Goal: Check status: Check status

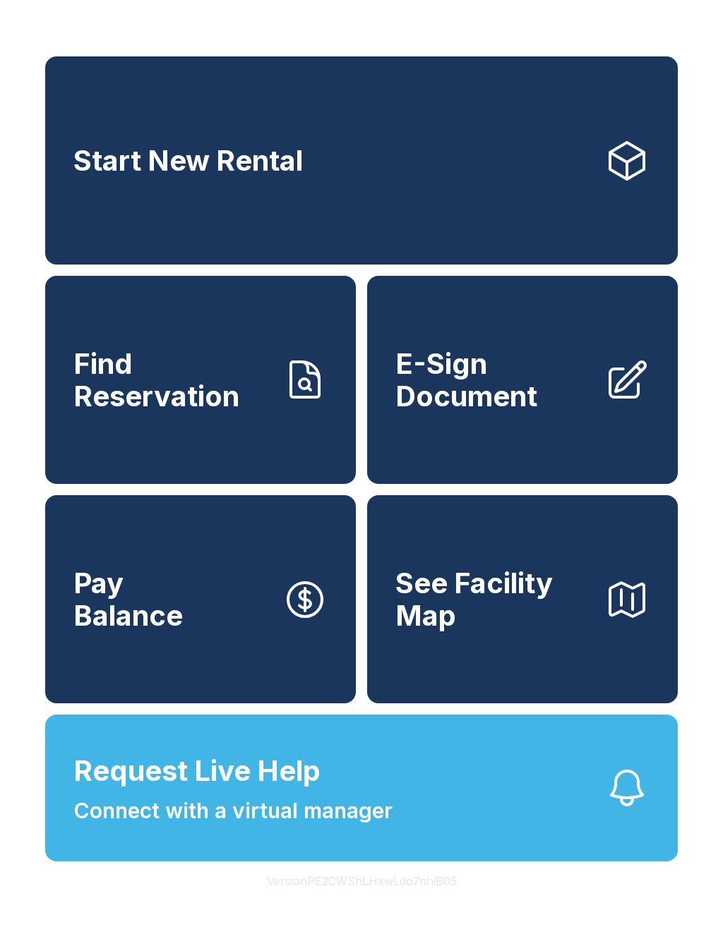
click at [282, 164] on span "Start New Rental" at bounding box center [187, 161] width 229 height 32
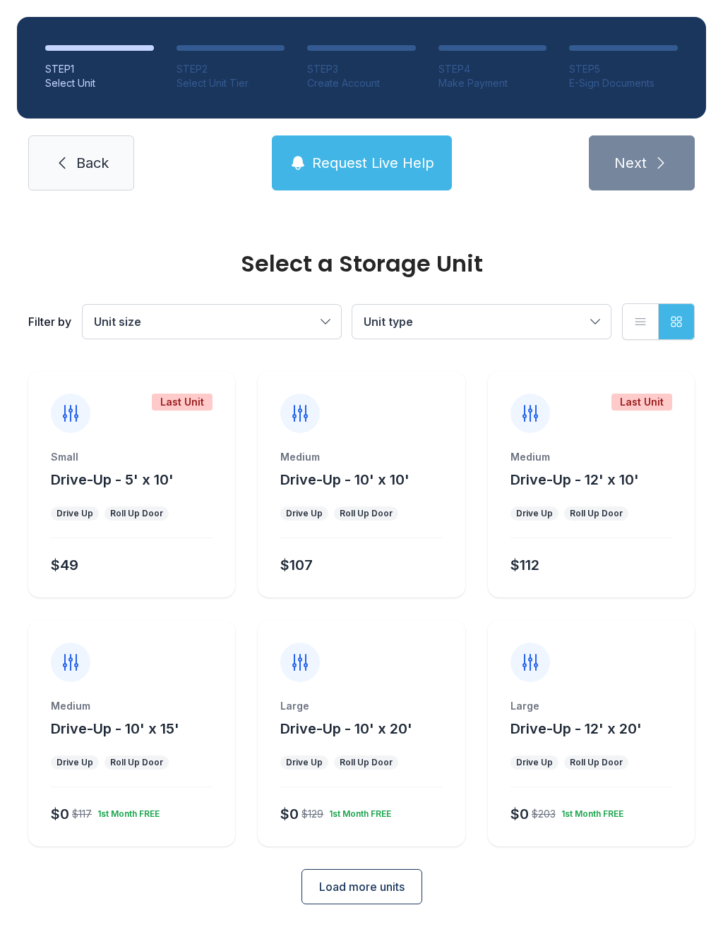
click at [76, 179] on link "Back" at bounding box center [81, 162] width 106 height 55
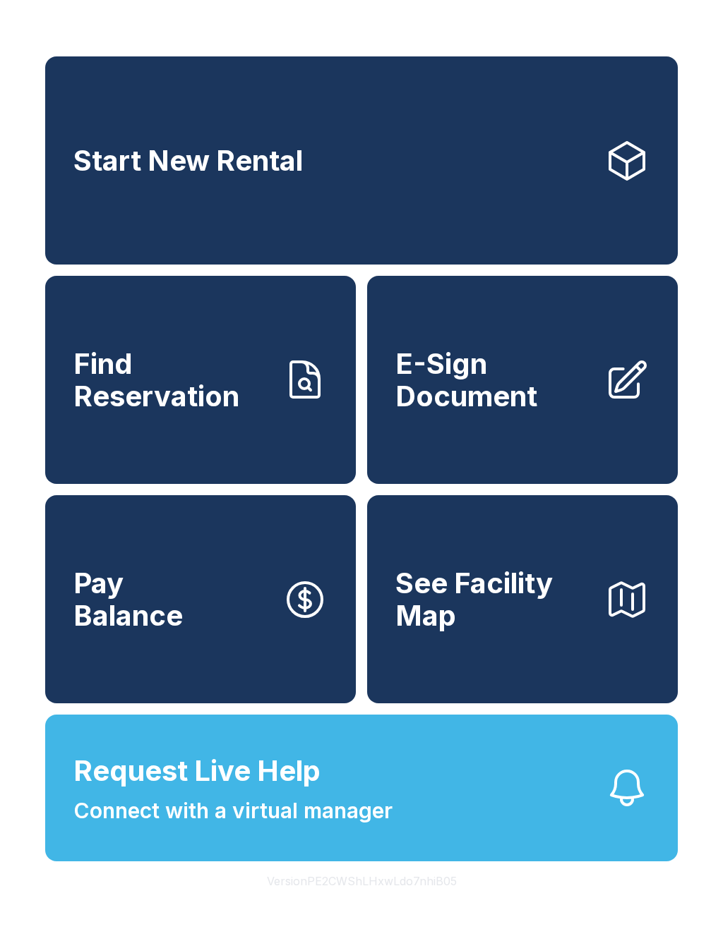
click at [181, 409] on span "Find Reservation" at bounding box center [172, 380] width 198 height 64
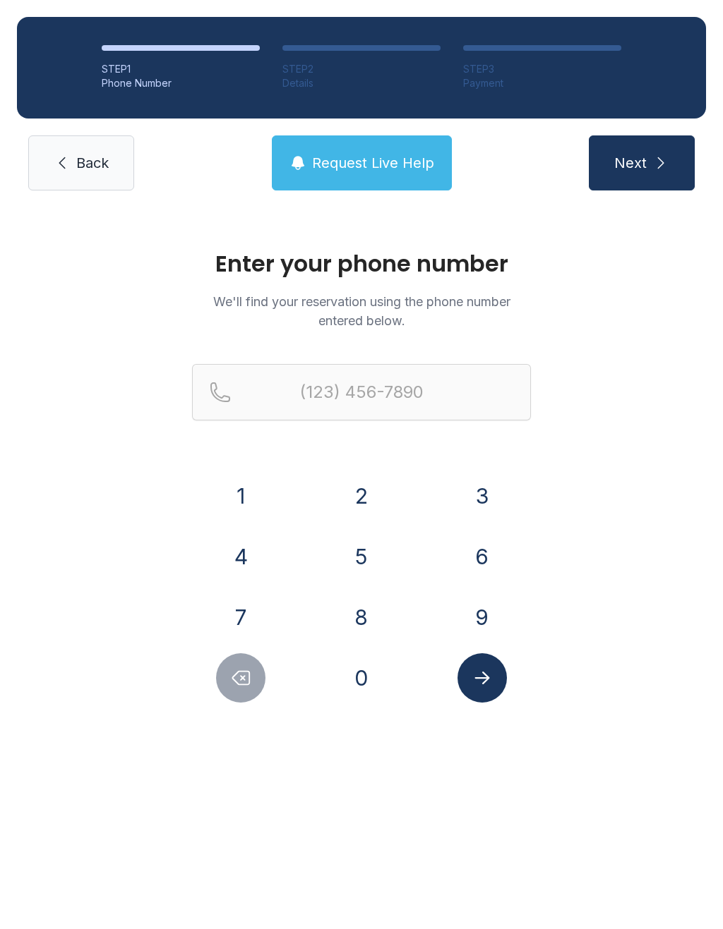
click at [368, 495] on button "2" at bounding box center [361, 495] width 49 height 49
click at [241, 605] on button "7" at bounding box center [240, 617] width 49 height 49
click at [373, 684] on button "0" at bounding box center [361, 677] width 49 height 49
click at [493, 491] on button "3" at bounding box center [481, 495] width 49 height 49
click at [219, 494] on button "1" at bounding box center [240, 495] width 49 height 49
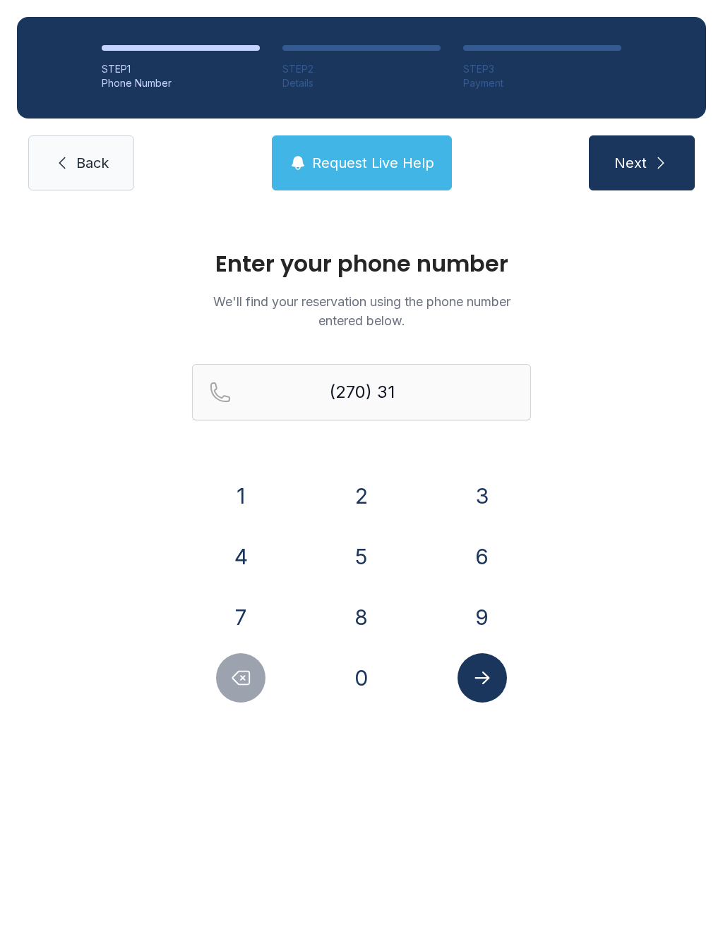
click at [488, 608] on button "9" at bounding box center [481, 617] width 49 height 49
type input "(270) 319-"
click at [58, 159] on icon at bounding box center [62, 163] width 17 height 17
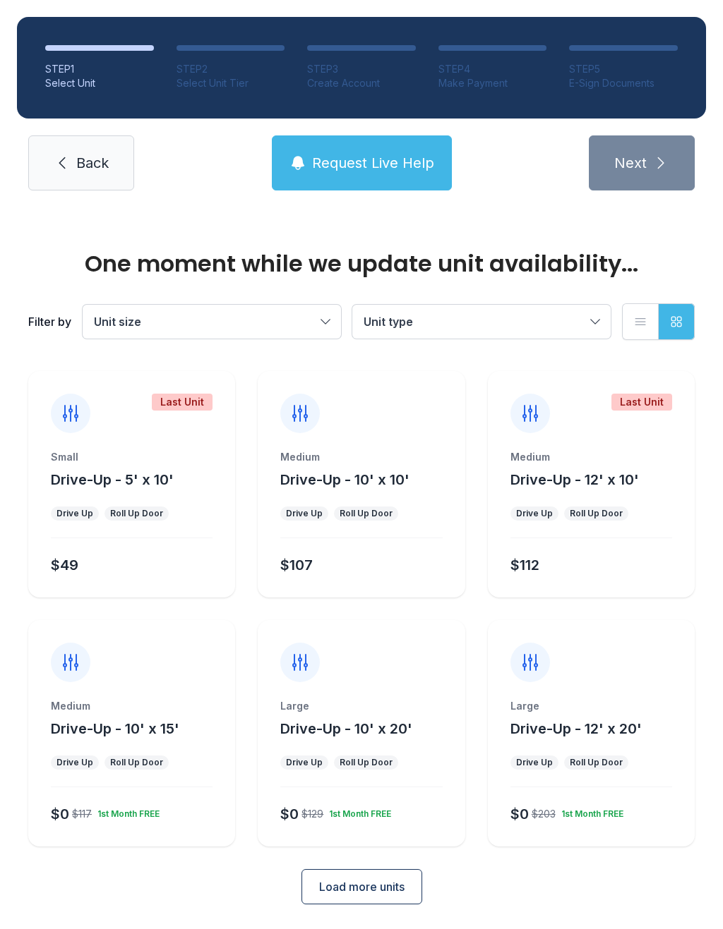
click at [66, 167] on icon at bounding box center [62, 163] width 17 height 17
